Goal: Information Seeking & Learning: Learn about a topic

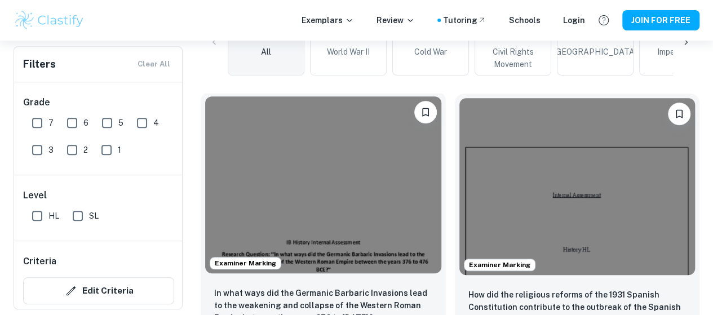
click at [322, 162] on img at bounding box center [323, 184] width 236 height 177
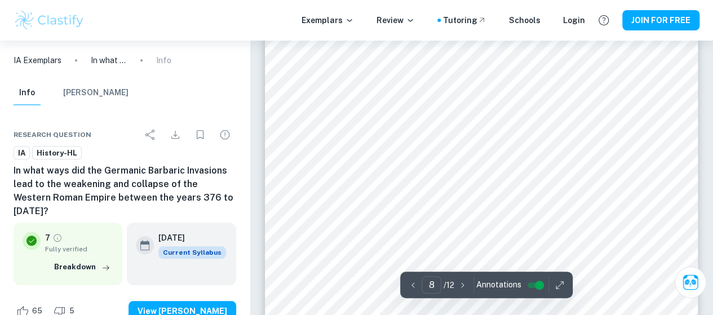
scroll to position [4689, 0]
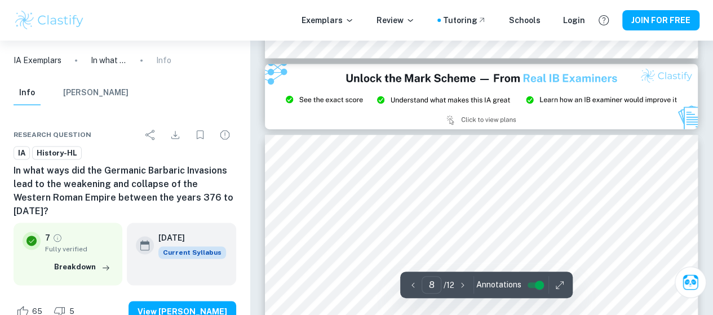
type input "9"
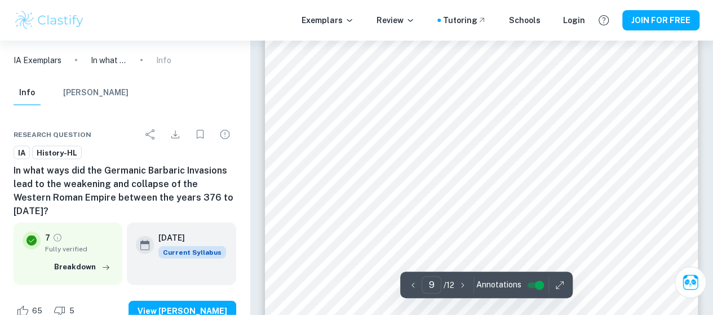
scroll to position [5455, 0]
click at [79, 259] on button "Breakdown" at bounding box center [82, 267] width 62 height 17
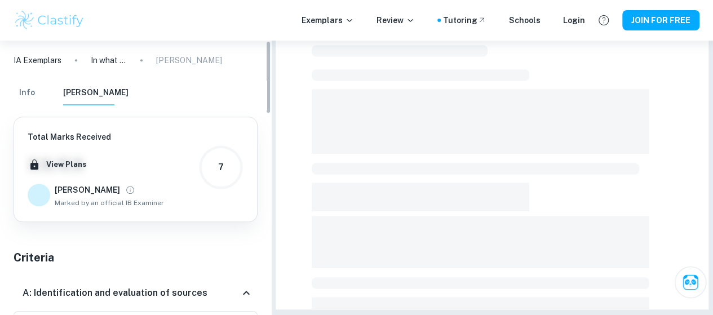
scroll to position [349, 0]
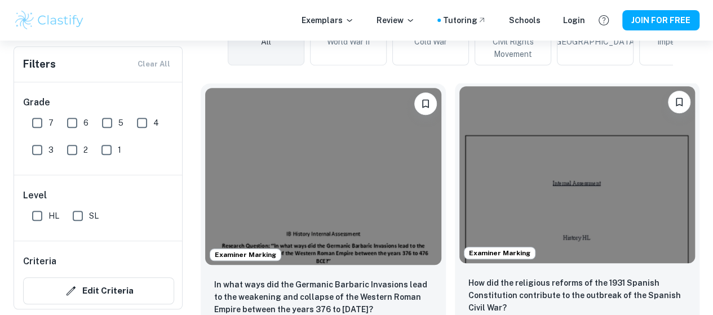
scroll to position [315, 0]
click at [484, 268] on div "How did the religious reforms of the 1931 Spanish Constitution contribute to th…" at bounding box center [577, 307] width 245 height 79
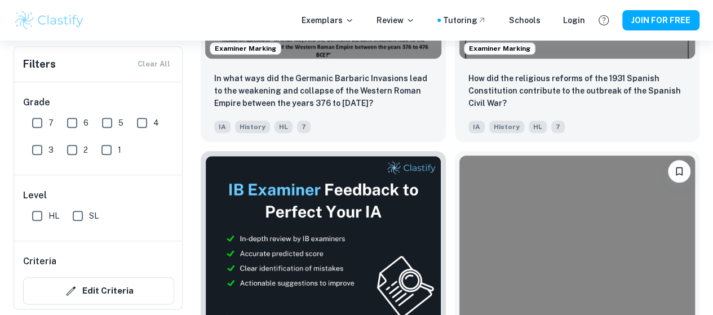
scroll to position [527, 0]
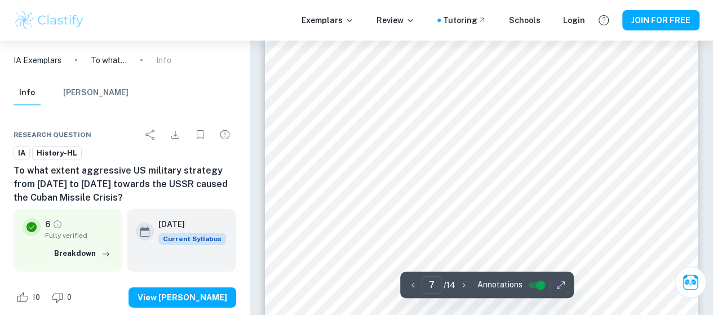
scroll to position [3905, 0]
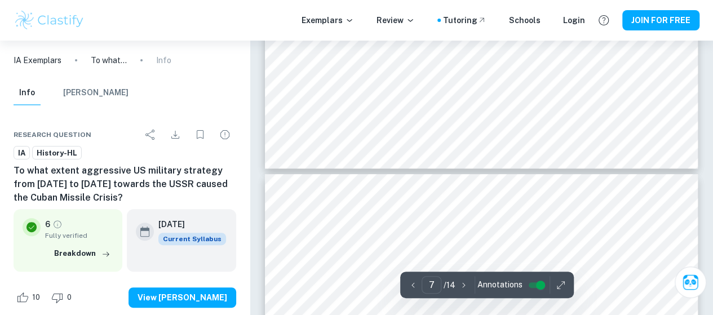
type input "8"
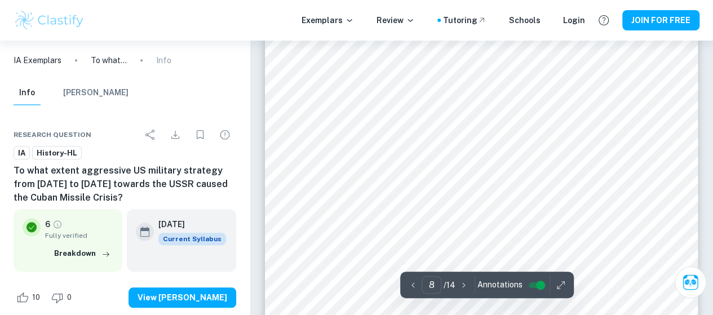
scroll to position [4783, 0]
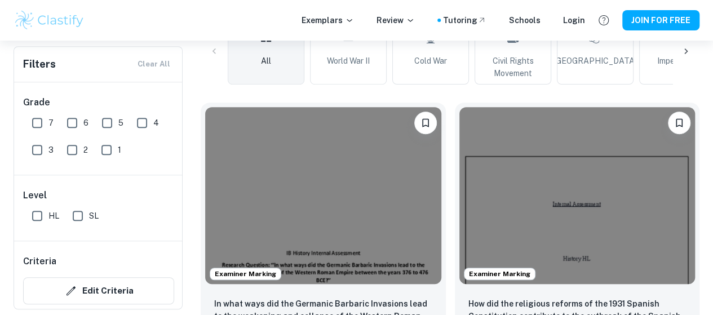
scroll to position [301, 0]
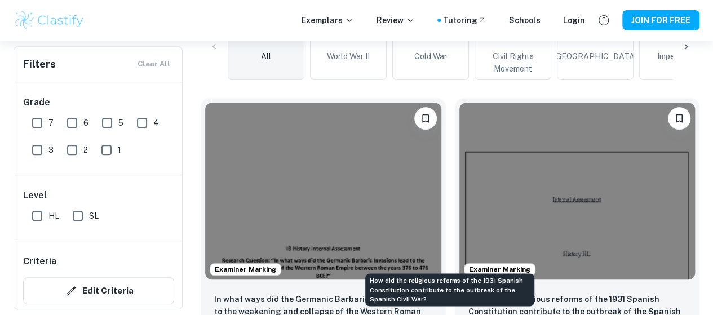
click at [394, 272] on div "How did the religious reforms of the 1931 Spanish Constitution contribute to th…" at bounding box center [449, 286] width 171 height 42
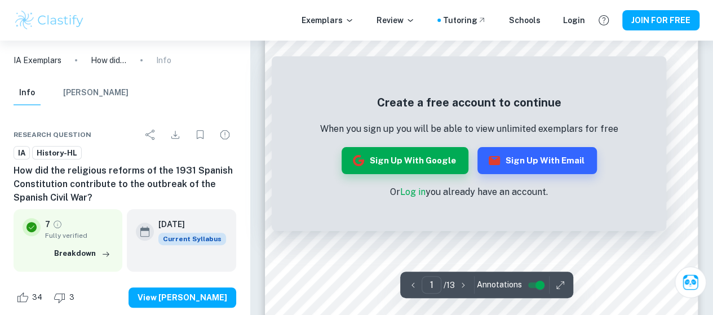
scroll to position [208, 0]
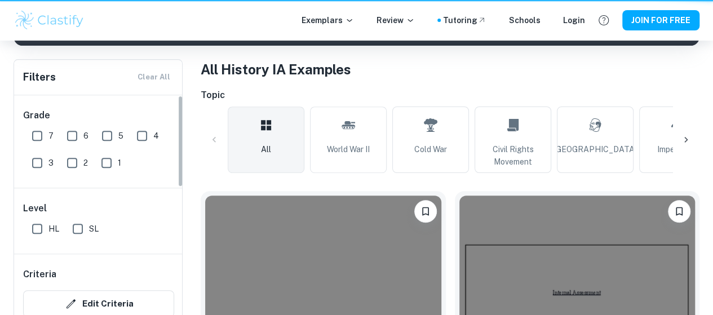
scroll to position [301, 0]
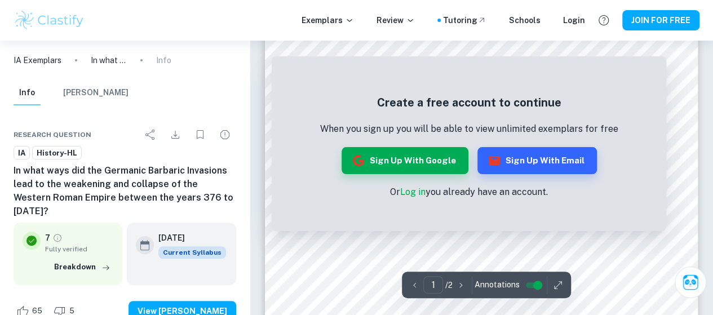
scroll to position [50, 0]
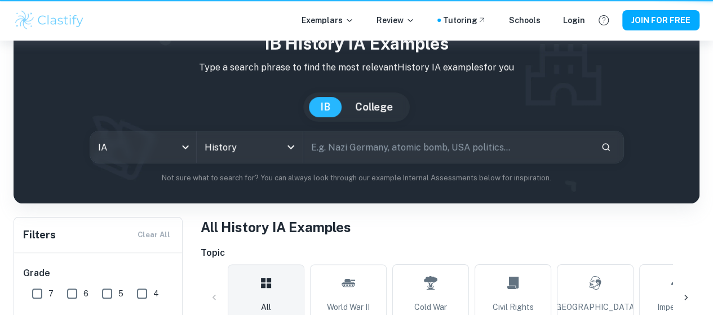
scroll to position [301, 0]
